Goal: Task Accomplishment & Management: Use online tool/utility

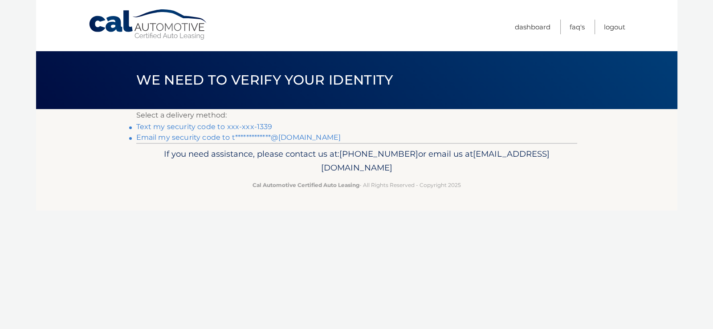
click at [256, 126] on link "Text my security code to xxx-xxx-1339" at bounding box center [204, 126] width 136 height 8
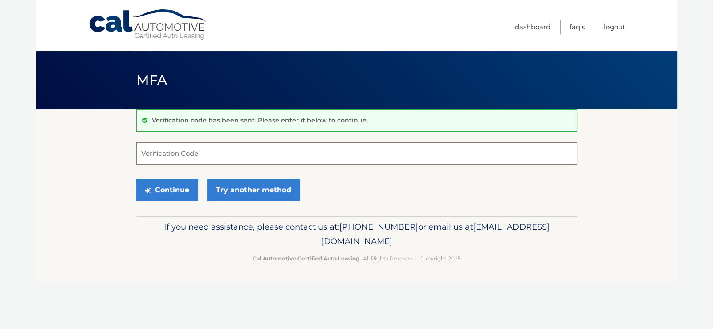
click at [262, 144] on input "Verification Code" at bounding box center [356, 153] width 441 height 22
click at [247, 151] on input "Verification Code" at bounding box center [356, 153] width 441 height 22
type input "927051"
click at [181, 190] on button "Continue" at bounding box center [167, 190] width 62 height 22
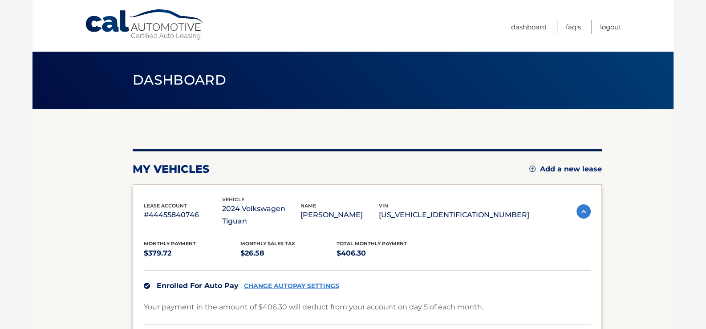
scroll to position [44, 0]
